Goal: Complete application form

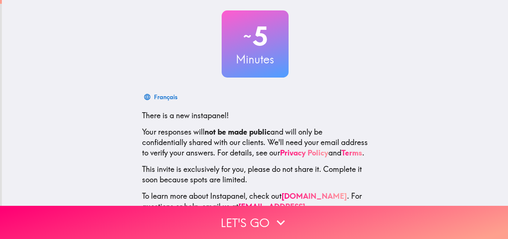
scroll to position [71, 0]
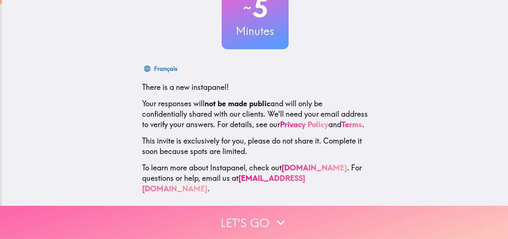
click at [260, 210] on button "Let's go" at bounding box center [254, 221] width 508 height 33
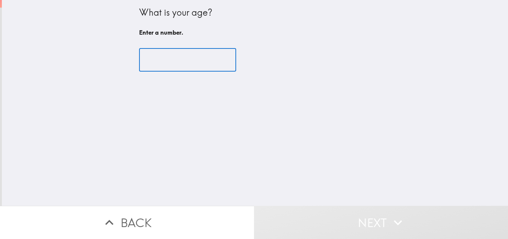
click at [181, 65] on input "number" at bounding box center [187, 59] width 97 height 23
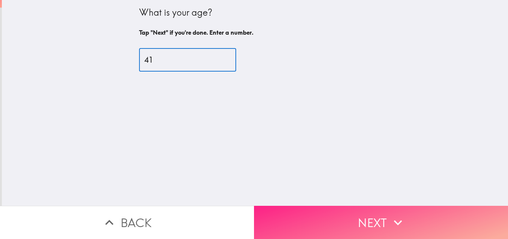
type input "41"
click at [328, 216] on button "Next" at bounding box center [381, 221] width 254 height 33
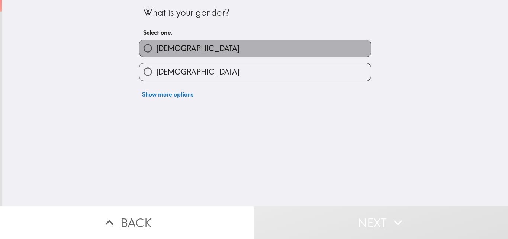
click at [196, 50] on label "[DEMOGRAPHIC_DATA]" at bounding box center [256, 48] width 232 height 17
click at [156, 50] on input "[DEMOGRAPHIC_DATA]" at bounding box center [148, 48] width 17 height 17
radio input "true"
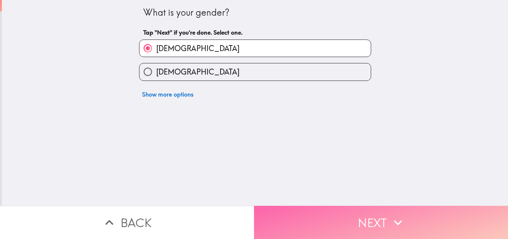
click at [332, 220] on button "Next" at bounding box center [381, 221] width 254 height 33
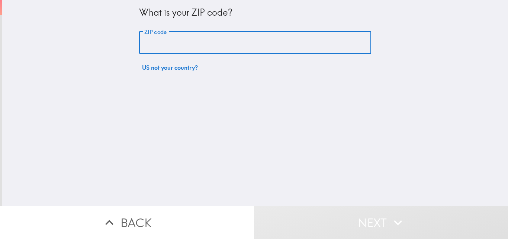
click at [235, 45] on input "ZIP code" at bounding box center [255, 42] width 232 height 23
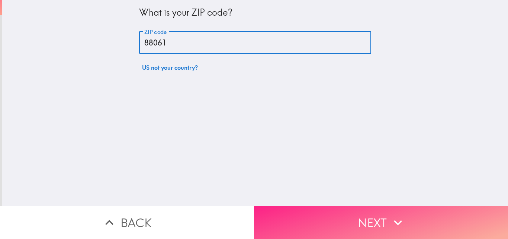
type input "88061"
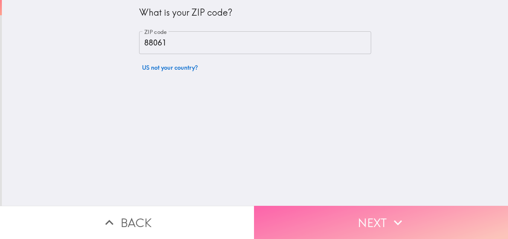
click at [354, 217] on button "Next" at bounding box center [381, 221] width 254 height 33
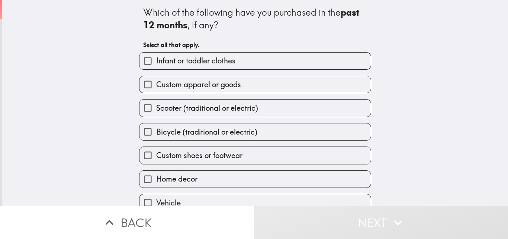
click at [210, 63] on span "Infant or toddler clothes" at bounding box center [195, 60] width 79 height 10
click at [156, 63] on input "Infant or toddler clothes" at bounding box center [148, 60] width 17 height 17
checkbox input "true"
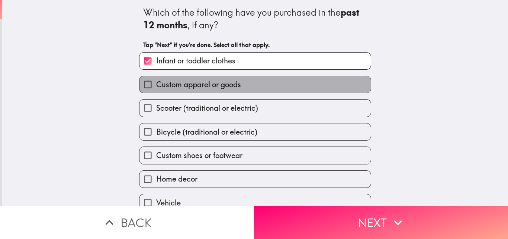
click at [209, 84] on span "Custom apparel or goods" at bounding box center [198, 84] width 85 height 10
click at [156, 84] on input "Custom apparel or goods" at bounding box center [148, 84] width 17 height 17
checkbox input "true"
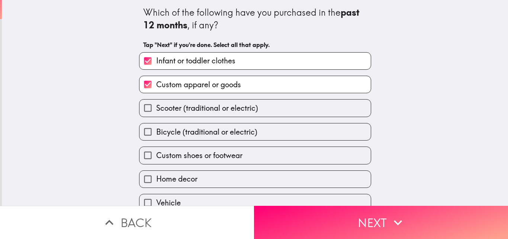
scroll to position [35, 0]
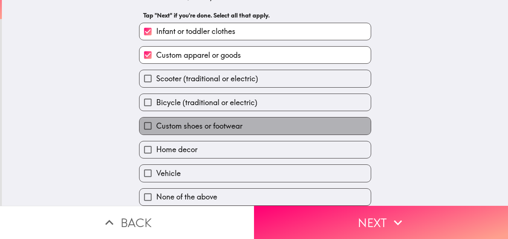
click at [177, 121] on span "Custom shoes or footwear" at bounding box center [199, 126] width 86 height 10
click at [156, 121] on input "Custom shoes or footwear" at bounding box center [148, 125] width 17 height 17
checkbox input "true"
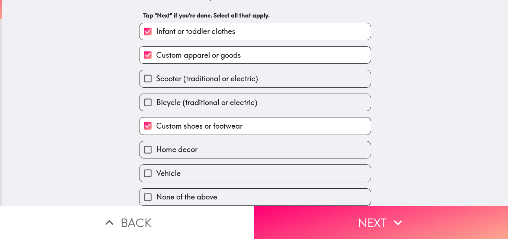
click at [181, 144] on span "Home decor" at bounding box center [176, 149] width 41 height 10
click at [156, 141] on input "Home decor" at bounding box center [148, 149] width 17 height 17
checkbox input "true"
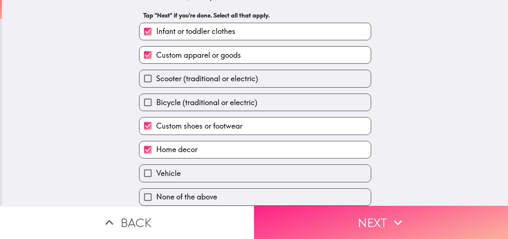
click at [308, 208] on button "Next" at bounding box center [381, 221] width 254 height 33
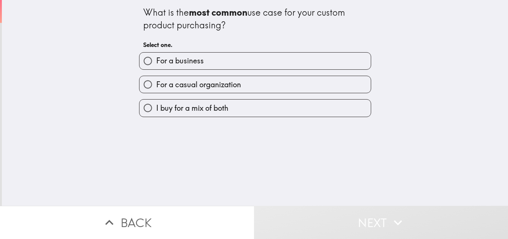
click at [200, 112] on span "I buy for a mix of both" at bounding box center [192, 108] width 72 height 10
click at [156, 112] on input "I buy for a mix of both" at bounding box center [148, 107] width 17 height 17
radio input "true"
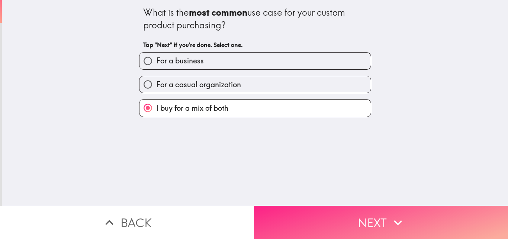
click at [298, 214] on button "Next" at bounding box center [381, 221] width 254 height 33
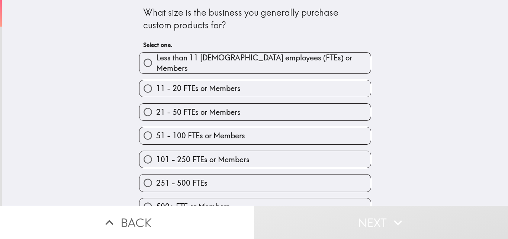
scroll to position [12, 0]
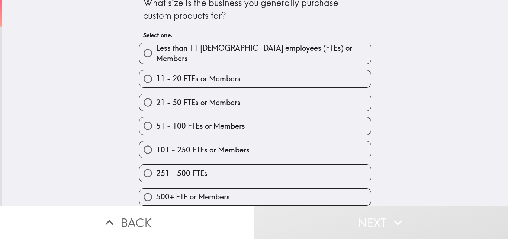
click at [232, 166] on label "251 - 500 FTEs" at bounding box center [256, 173] width 232 height 17
click at [156, 166] on input "251 - 500 FTEs" at bounding box center [148, 173] width 17 height 17
radio input "true"
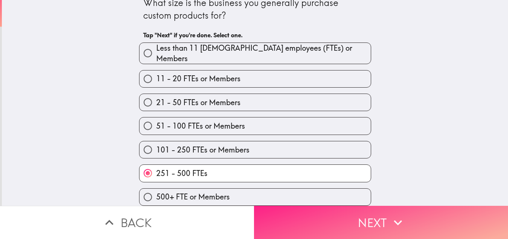
click at [292, 219] on button "Next" at bounding box center [381, 221] width 254 height 33
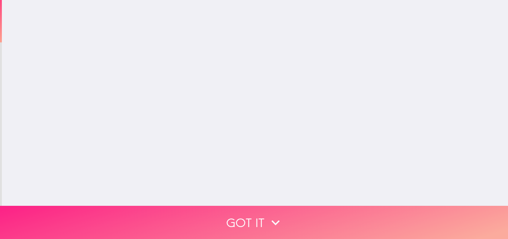
scroll to position [0, 0]
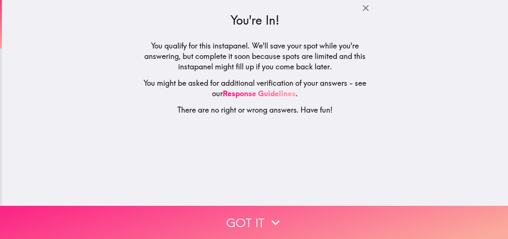
click at [253, 210] on button "Got it" at bounding box center [254, 221] width 508 height 33
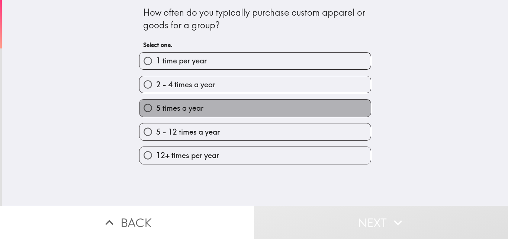
click at [188, 108] on span "5 times a year" at bounding box center [179, 108] width 47 height 10
click at [156, 108] on input "5 times a year" at bounding box center [148, 107] width 17 height 17
radio input "true"
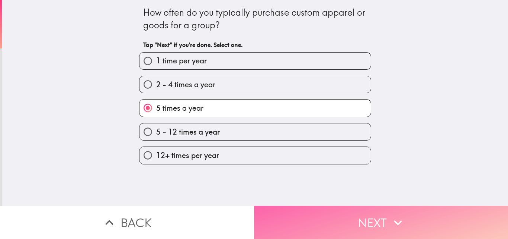
click at [271, 207] on button "Next" at bounding box center [381, 221] width 254 height 33
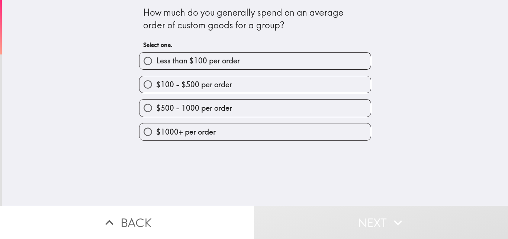
click at [187, 112] on span "$500 - 1000 per order" at bounding box center [194, 108] width 76 height 10
click at [156, 112] on input "$500 - 1000 per order" at bounding box center [148, 107] width 17 height 17
radio input "true"
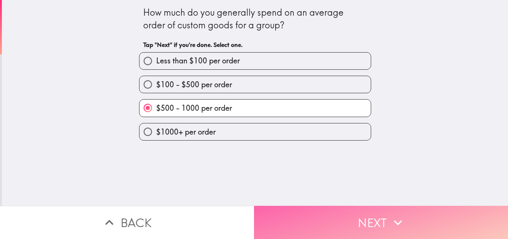
click at [282, 207] on button "Next" at bounding box center [381, 221] width 254 height 33
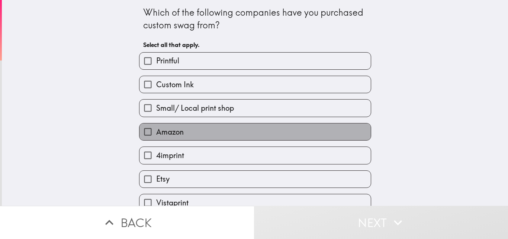
click at [178, 133] on span "Amazon" at bounding box center [170, 132] width 28 height 10
click at [156, 133] on input "Amazon" at bounding box center [148, 131] width 17 height 17
checkbox input "true"
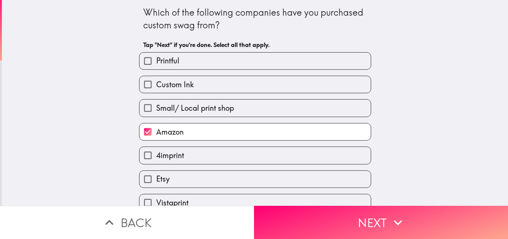
scroll to position [35, 0]
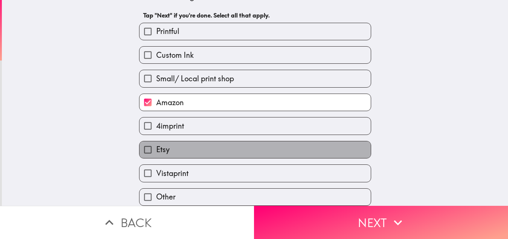
click at [196, 141] on label "Etsy" at bounding box center [256, 149] width 232 height 17
click at [156, 141] on input "Etsy" at bounding box center [148, 149] width 17 height 17
checkbox input "true"
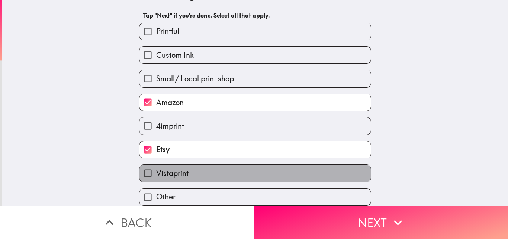
click at [194, 166] on label "Vistaprint" at bounding box center [256, 173] width 232 height 17
click at [156, 166] on input "Vistaprint" at bounding box center [148, 173] width 17 height 17
checkbox input "true"
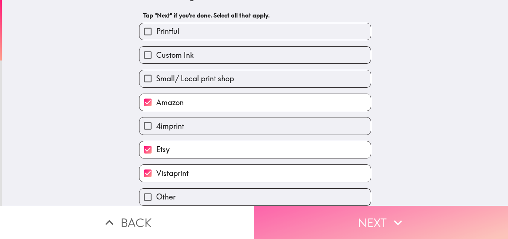
click at [322, 216] on button "Next" at bounding box center [381, 221] width 254 height 33
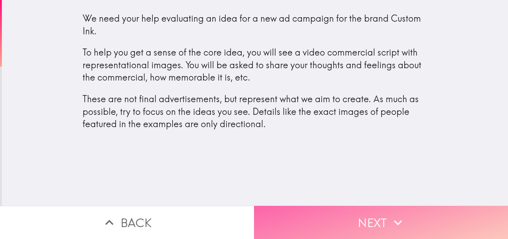
click at [302, 226] on button "Next" at bounding box center [381, 221] width 254 height 33
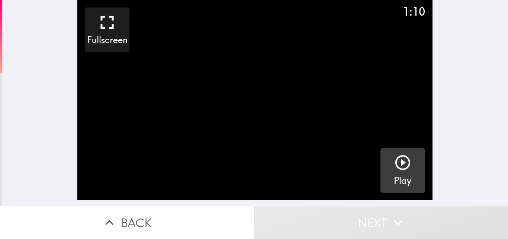
click at [396, 165] on icon "button" at bounding box center [403, 162] width 15 height 15
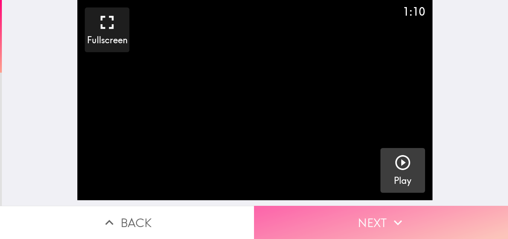
click at [338, 208] on button "Next" at bounding box center [381, 221] width 254 height 33
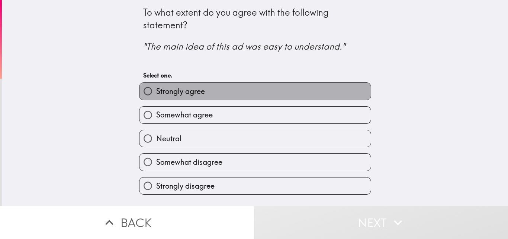
click at [251, 89] on label "Strongly agree" at bounding box center [256, 91] width 232 height 17
click at [156, 89] on input "Strongly agree" at bounding box center [148, 91] width 17 height 17
radio input "true"
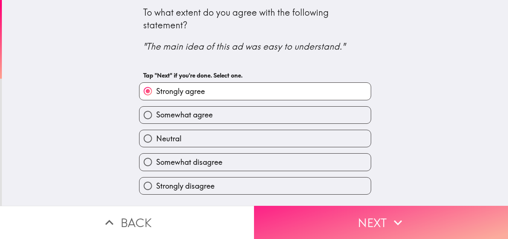
click at [337, 224] on button "Next" at bounding box center [381, 221] width 254 height 33
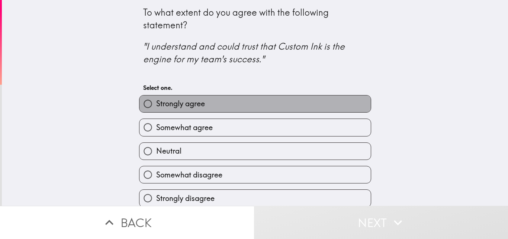
click at [233, 103] on label "Strongly agree" at bounding box center [256, 103] width 232 height 17
click at [156, 103] on input "Strongly agree" at bounding box center [148, 103] width 17 height 17
radio input "true"
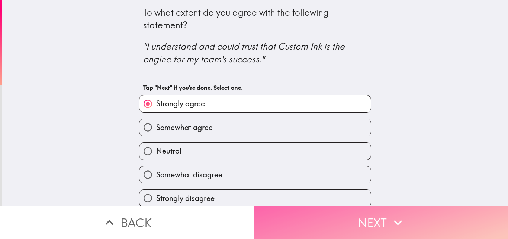
click at [323, 221] on button "Next" at bounding box center [381, 221] width 254 height 33
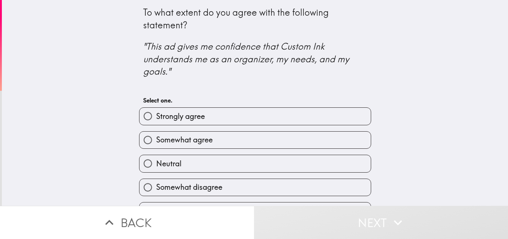
click at [215, 116] on label "Strongly agree" at bounding box center [256, 116] width 232 height 17
click at [156, 116] on input "Strongly agree" at bounding box center [148, 116] width 17 height 17
radio input "true"
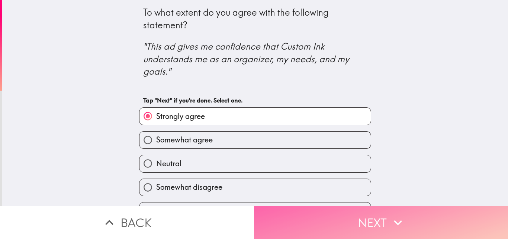
click at [322, 215] on button "Next" at bounding box center [381, 221] width 254 height 33
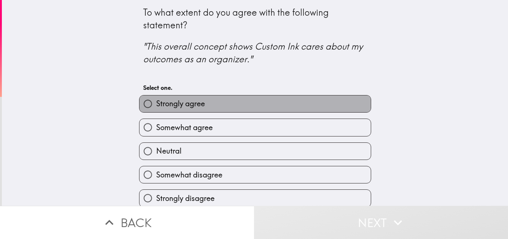
click at [176, 103] on span "Strongly agree" at bounding box center [180, 103] width 49 height 10
click at [156, 103] on input "Strongly agree" at bounding box center [148, 103] width 17 height 17
radio input "true"
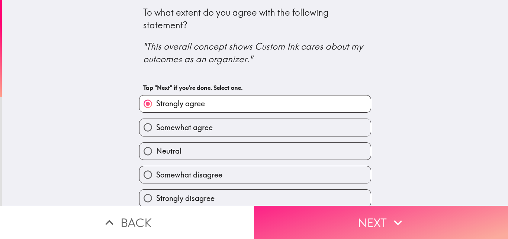
click at [314, 221] on button "Next" at bounding box center [381, 221] width 254 height 33
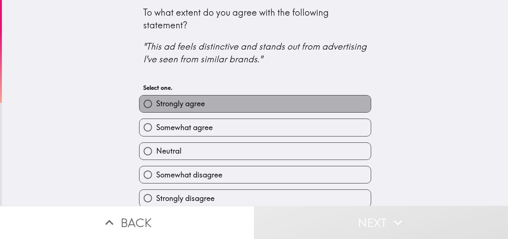
click at [208, 107] on label "Strongly agree" at bounding box center [256, 103] width 232 height 17
click at [156, 107] on input "Strongly agree" at bounding box center [148, 103] width 17 height 17
radio input "true"
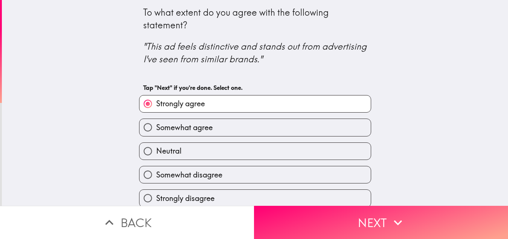
scroll to position [7, 0]
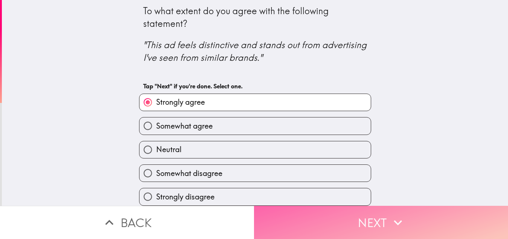
click at [324, 220] on button "Next" at bounding box center [381, 221] width 254 height 33
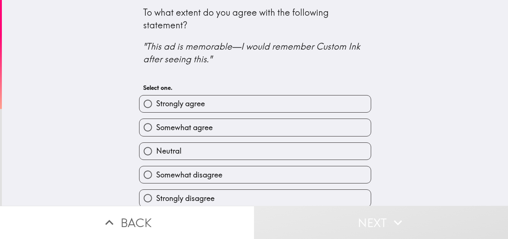
click at [214, 106] on label "Strongly agree" at bounding box center [256, 103] width 232 height 17
click at [156, 106] on input "Strongly agree" at bounding box center [148, 103] width 17 height 17
radio input "true"
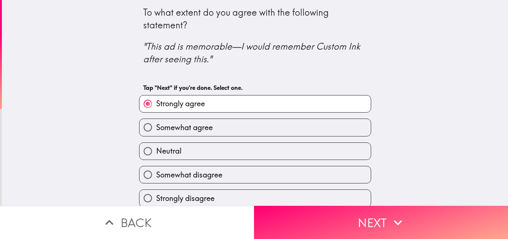
scroll to position [7, 0]
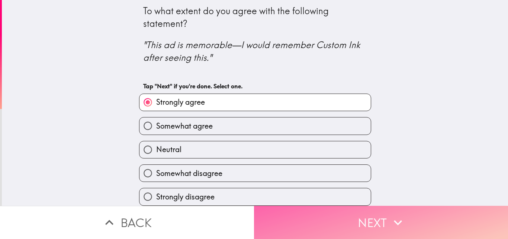
click at [332, 214] on button "Next" at bounding box center [381, 221] width 254 height 33
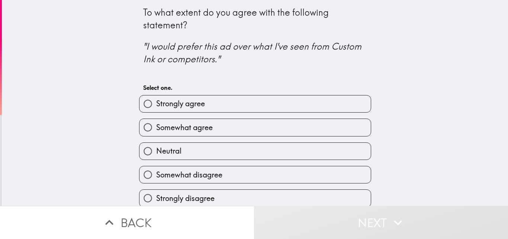
click at [220, 107] on label "Strongly agree" at bounding box center [256, 103] width 232 height 17
click at [156, 107] on input "Strongly agree" at bounding box center [148, 103] width 17 height 17
radio input "true"
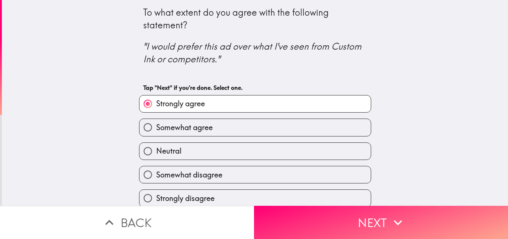
scroll to position [7, 0]
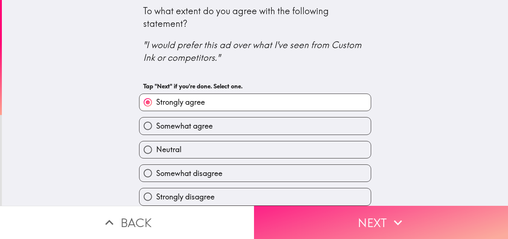
click at [331, 214] on button "Next" at bounding box center [381, 221] width 254 height 33
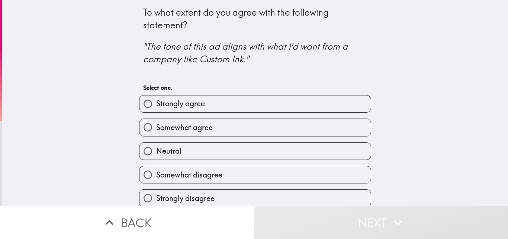
click at [195, 99] on span "Strongly agree" at bounding box center [180, 103] width 49 height 10
click at [156, 99] on input "Strongly agree" at bounding box center [148, 103] width 17 height 17
radio input "true"
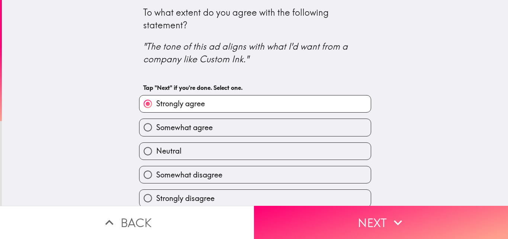
scroll to position [7, 0]
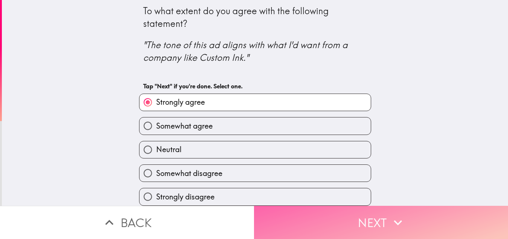
click at [331, 221] on button "Next" at bounding box center [381, 221] width 254 height 33
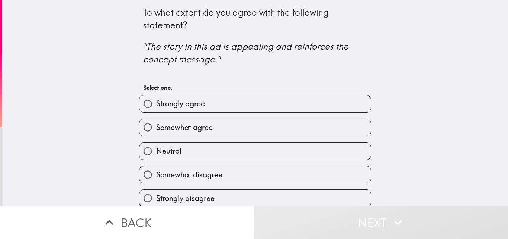
click at [219, 102] on label "Strongly agree" at bounding box center [256, 103] width 232 height 17
click at [156, 102] on input "Strongly agree" at bounding box center [148, 103] width 17 height 17
radio input "true"
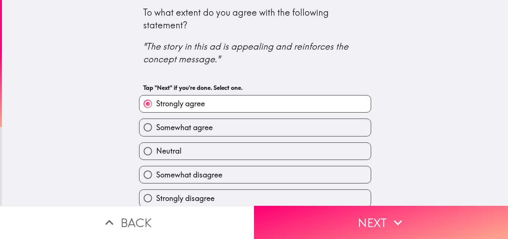
scroll to position [7, 0]
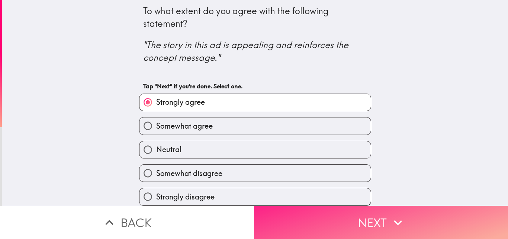
click at [330, 217] on button "Next" at bounding box center [381, 221] width 254 height 33
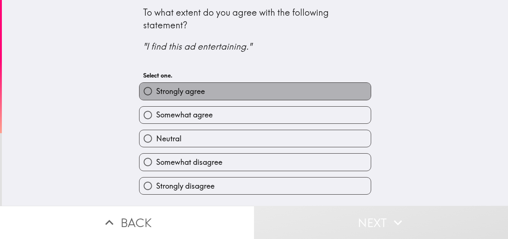
click at [214, 92] on label "Strongly agree" at bounding box center [256, 91] width 232 height 17
click at [156, 92] on input "Strongly agree" at bounding box center [148, 91] width 17 height 17
radio input "true"
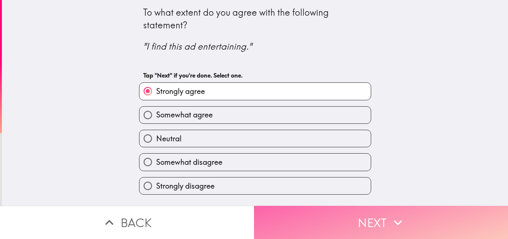
click at [314, 209] on button "Next" at bounding box center [381, 221] width 254 height 33
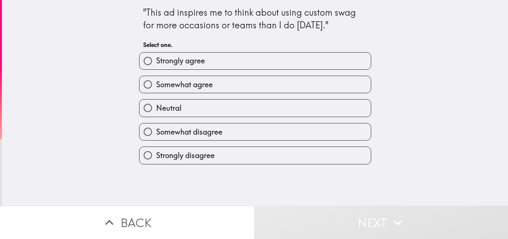
click at [213, 63] on label "Strongly agree" at bounding box center [256, 60] width 232 height 17
click at [156, 63] on input "Strongly agree" at bounding box center [148, 60] width 17 height 17
radio input "true"
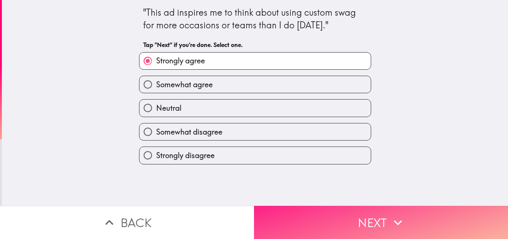
click at [320, 215] on button "Next" at bounding box center [381, 221] width 254 height 33
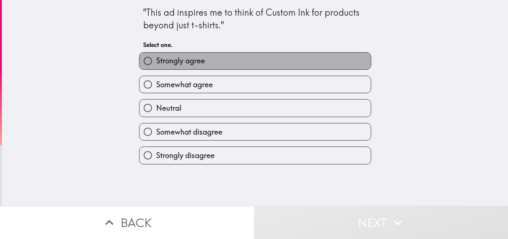
click at [229, 64] on label "Strongly agree" at bounding box center [256, 60] width 232 height 17
click at [156, 64] on input "Strongly agree" at bounding box center [148, 60] width 17 height 17
radio input "true"
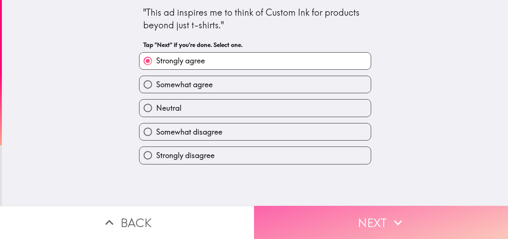
click at [309, 212] on button "Next" at bounding box center [381, 221] width 254 height 33
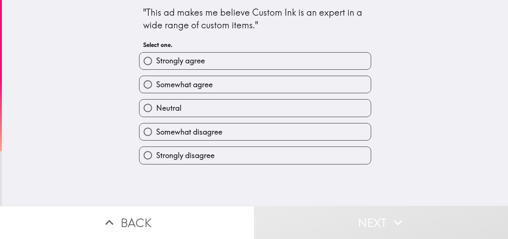
click at [201, 57] on label "Strongly agree" at bounding box center [256, 60] width 232 height 17
click at [156, 57] on input "Strongly agree" at bounding box center [148, 60] width 17 height 17
radio input "true"
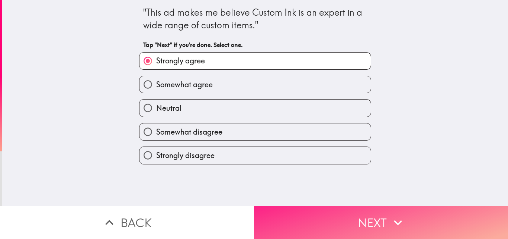
click at [327, 218] on button "Next" at bounding box center [381, 221] width 254 height 33
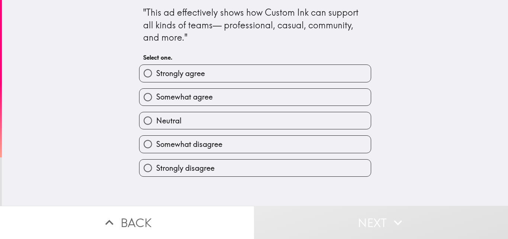
click at [175, 77] on span "Strongly agree" at bounding box center [180, 73] width 49 height 10
click at [156, 77] on input "Strongly agree" at bounding box center [148, 73] width 17 height 17
radio input "true"
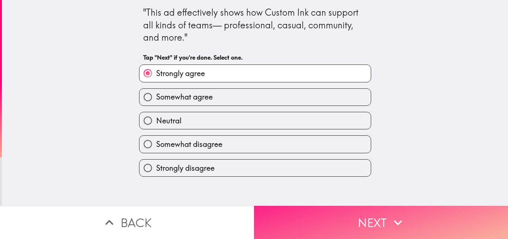
click at [304, 224] on button "Next" at bounding box center [381, 221] width 254 height 33
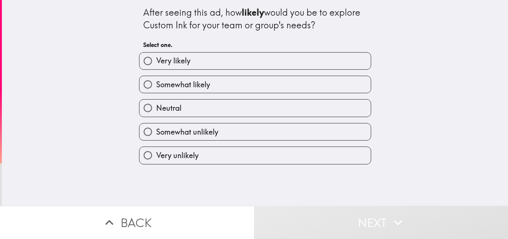
click at [209, 69] on label "Very likely" at bounding box center [256, 60] width 232 height 17
click at [156, 69] on input "Very likely" at bounding box center [148, 60] width 17 height 17
radio input "true"
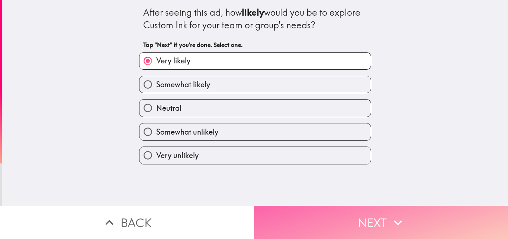
click at [307, 210] on button "Next" at bounding box center [381, 221] width 254 height 33
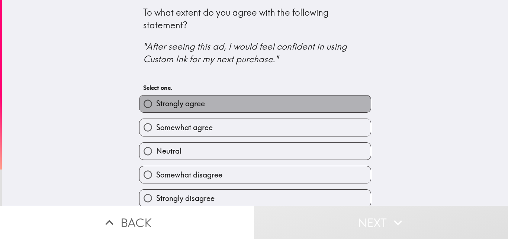
click at [258, 108] on label "Strongly agree" at bounding box center [256, 103] width 232 height 17
click at [156, 108] on input "Strongly agree" at bounding box center [148, 103] width 17 height 17
radio input "true"
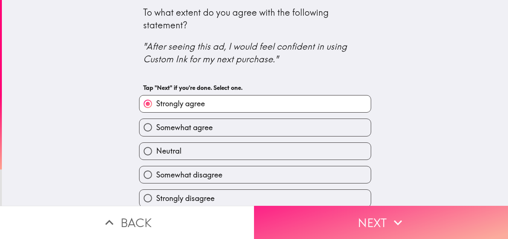
click at [395, 220] on icon "button" at bounding box center [398, 222] width 8 height 5
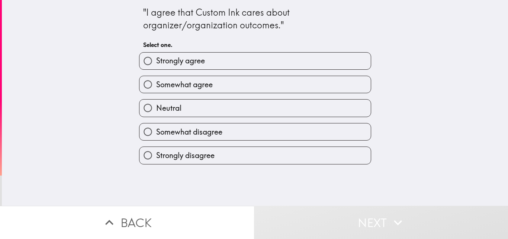
click at [152, 68] on label "Strongly agree" at bounding box center [256, 60] width 232 height 17
click at [152, 68] on input "Strongly agree" at bounding box center [148, 60] width 17 height 17
radio input "true"
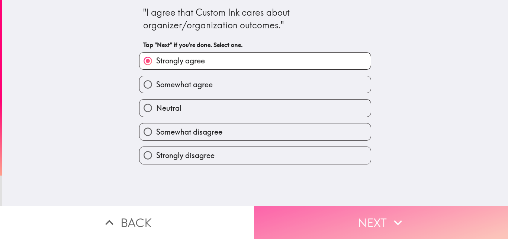
click at [323, 219] on button "Next" at bounding box center [381, 221] width 254 height 33
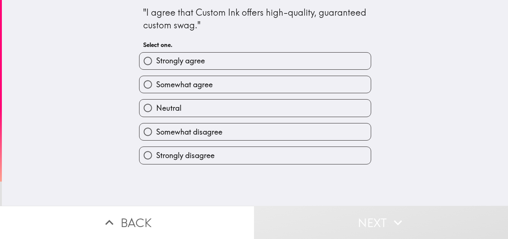
click at [225, 61] on label "Strongly agree" at bounding box center [256, 60] width 232 height 17
click at [156, 61] on input "Strongly agree" at bounding box center [148, 60] width 17 height 17
radio input "true"
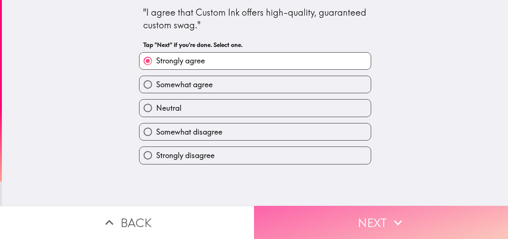
click at [294, 221] on button "Next" at bounding box center [381, 221] width 254 height 33
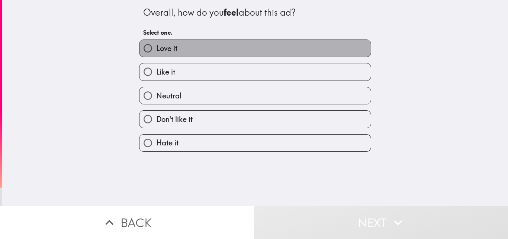
click at [233, 48] on label "Love it" at bounding box center [256, 48] width 232 height 17
click at [156, 48] on input "Love it" at bounding box center [148, 48] width 17 height 17
radio input "true"
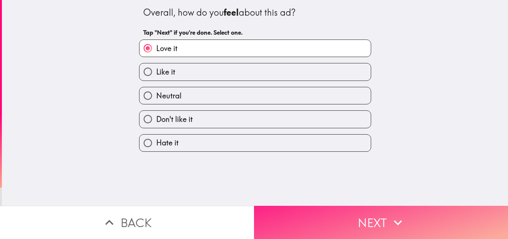
click at [319, 205] on button "Next" at bounding box center [381, 221] width 254 height 33
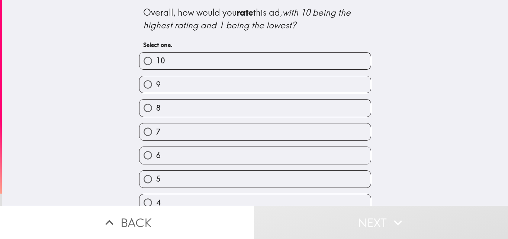
click at [220, 63] on label "10" at bounding box center [256, 60] width 232 height 17
click at [156, 63] on input "10" at bounding box center [148, 60] width 17 height 17
radio input "true"
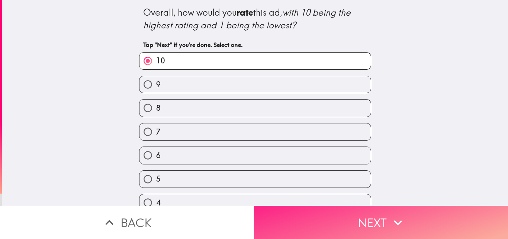
click at [307, 216] on button "Next" at bounding box center [381, 221] width 254 height 33
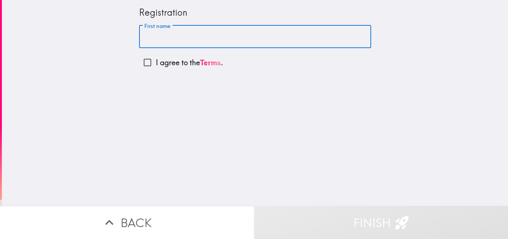
click at [205, 44] on input "First name" at bounding box center [255, 36] width 232 height 23
type input "[PERSON_NAME]"
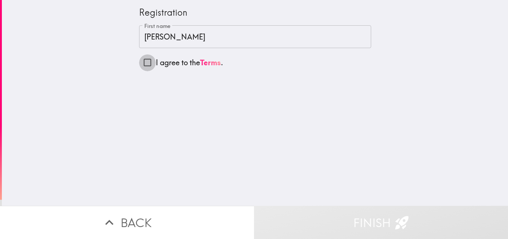
click at [143, 64] on input "I agree to the Terms ." at bounding box center [147, 62] width 17 height 17
checkbox input "true"
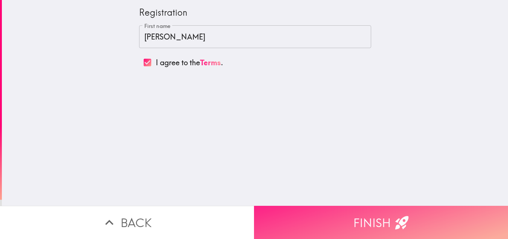
click at [295, 219] on button "Finish" at bounding box center [381, 221] width 254 height 33
